Goal: Find specific page/section: Find specific page/section

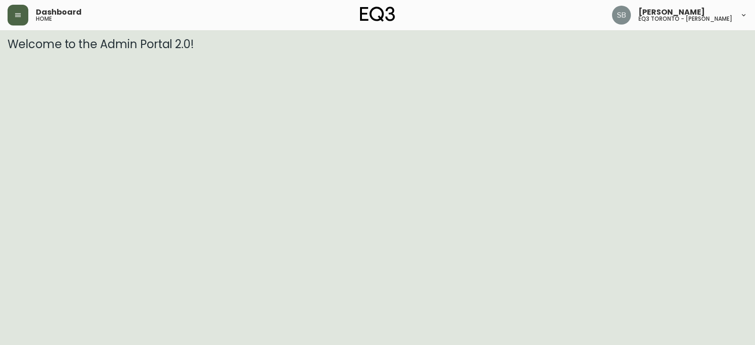
click at [12, 16] on button "button" at bounding box center [18, 15] width 21 height 21
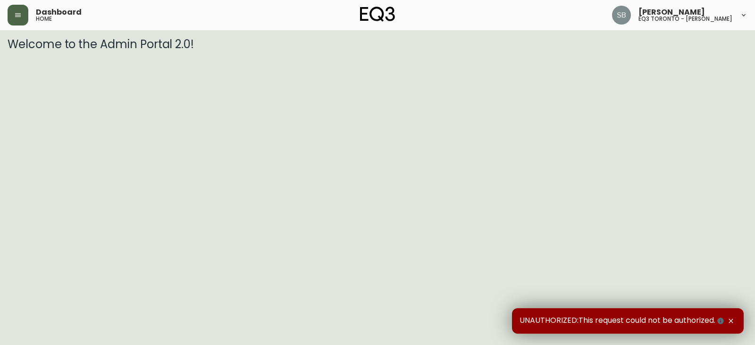
click at [14, 15] on icon "button" at bounding box center [18, 15] width 8 height 8
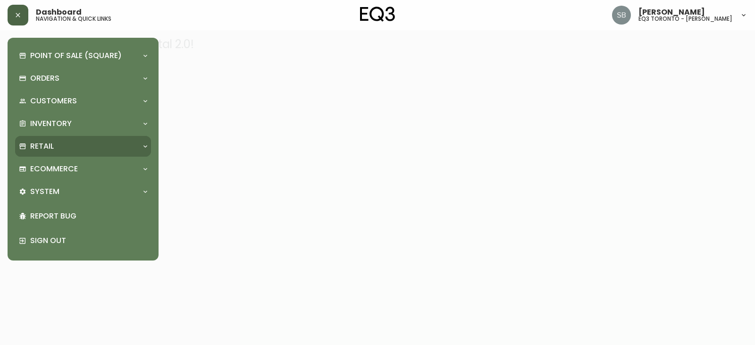
click at [85, 138] on div "Retail" at bounding box center [83, 146] width 136 height 21
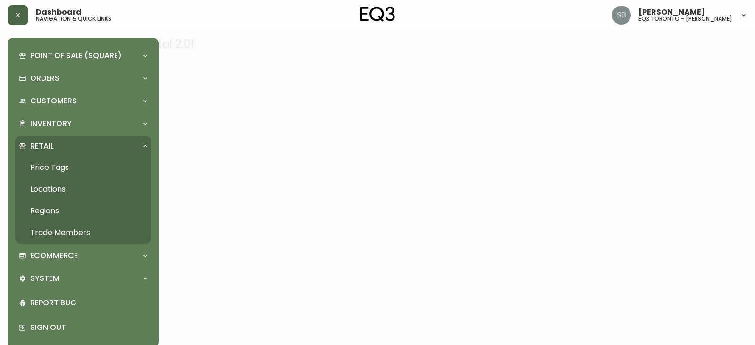
click at [73, 229] on link "Trade Members" at bounding box center [83, 233] width 136 height 22
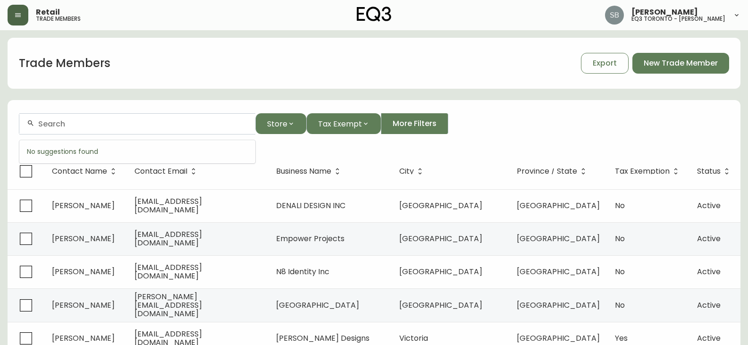
click at [141, 121] on input "text" at bounding box center [143, 123] width 210 height 9
type input "SAINTS EDITORIAL"
click at [65, 126] on input "SAINTS EDITORIAL" at bounding box center [143, 123] width 210 height 9
